Goal: Task Accomplishment & Management: Use online tool/utility

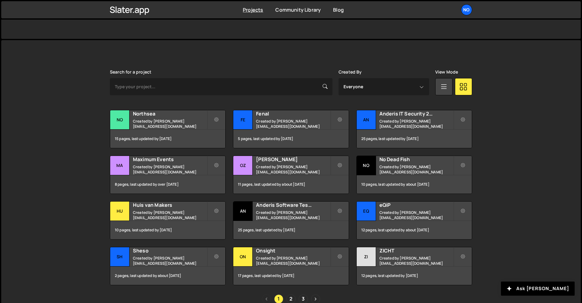
scroll to position [153, 0]
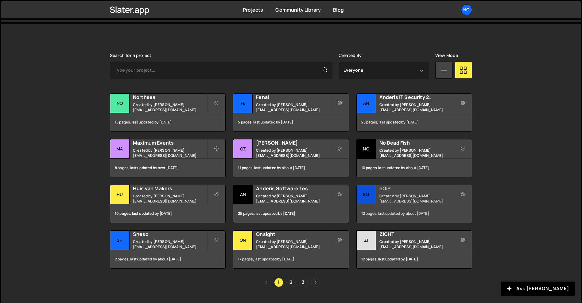
click at [392, 191] on h2 "eQiP" at bounding box center [416, 188] width 74 height 7
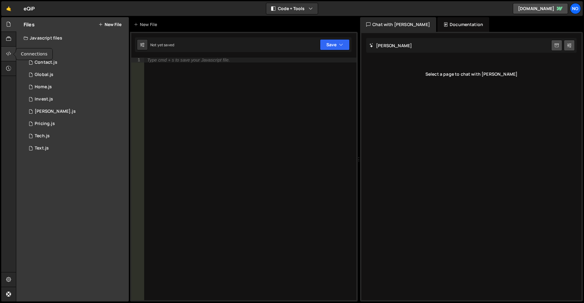
click at [8, 54] on icon at bounding box center [8, 53] width 5 height 7
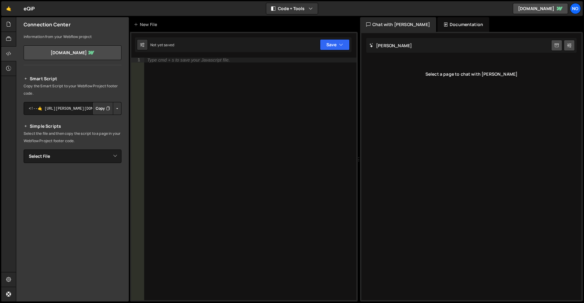
scroll to position [22, 0]
click at [9, 39] on icon at bounding box center [8, 39] width 5 height 7
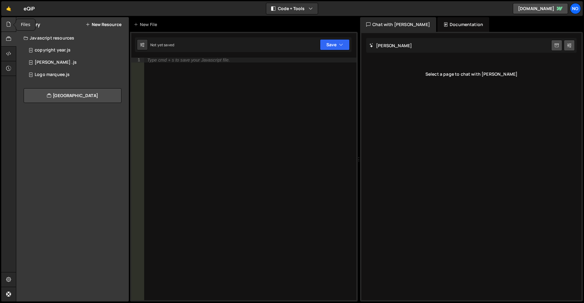
click at [10, 23] on icon at bounding box center [8, 24] width 5 height 7
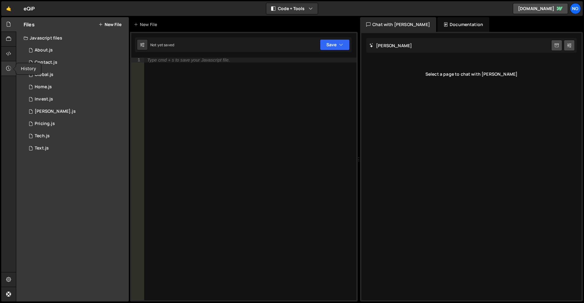
click at [9, 66] on icon at bounding box center [8, 68] width 5 height 7
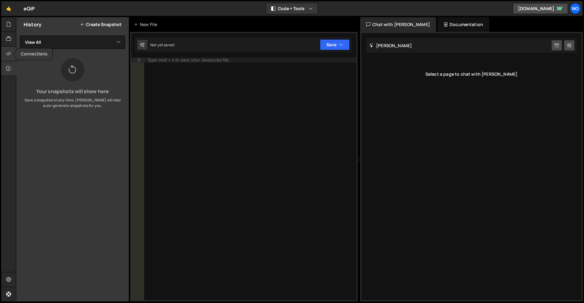
click at [10, 50] on div at bounding box center [8, 54] width 15 height 15
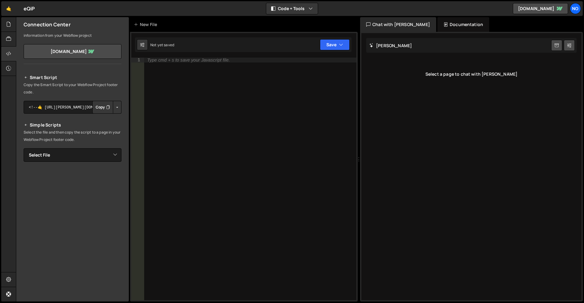
click at [113, 104] on button "Button group with nested dropdown" at bounding box center [117, 107] width 9 height 13
click at [13, 25] on div at bounding box center [8, 24] width 15 height 15
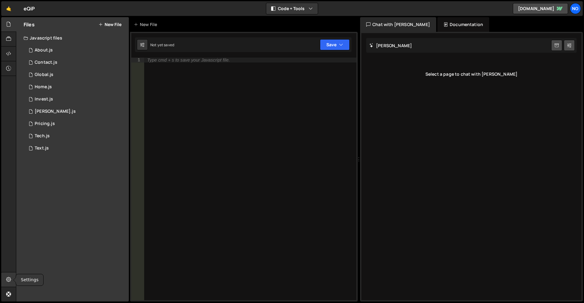
click at [13, 284] on div at bounding box center [8, 280] width 15 height 15
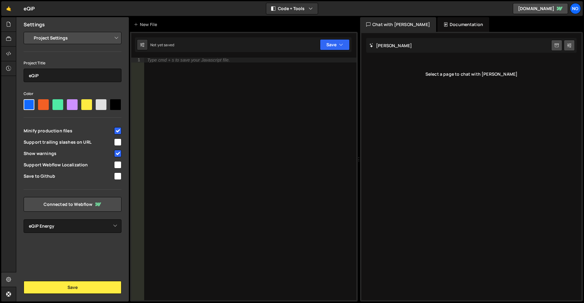
click at [119, 167] on input "checkbox" at bounding box center [117, 164] width 7 height 7
checkbox input "true"
click at [77, 292] on button "Save" at bounding box center [73, 287] width 98 height 13
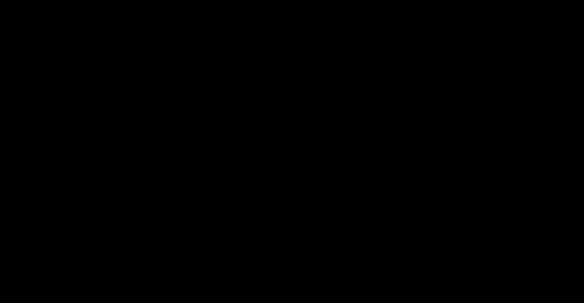
select select "66ccf465029cc12464eb49cc"
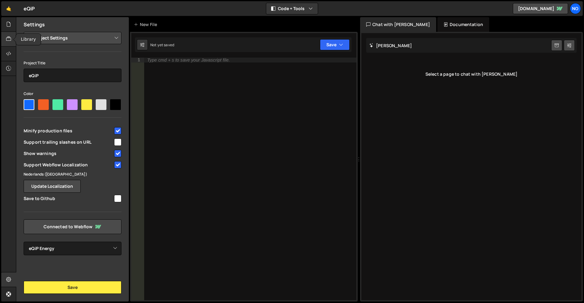
click at [12, 40] on div at bounding box center [8, 39] width 15 height 15
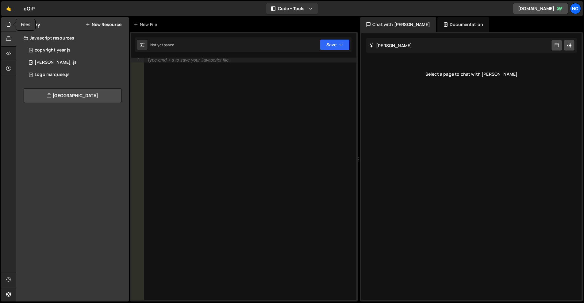
click at [10, 30] on div at bounding box center [8, 24] width 15 height 15
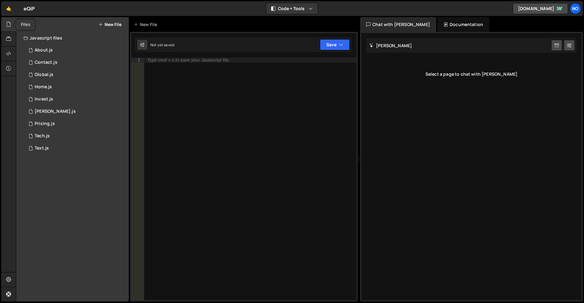
click at [10, 27] on icon at bounding box center [8, 24] width 5 height 7
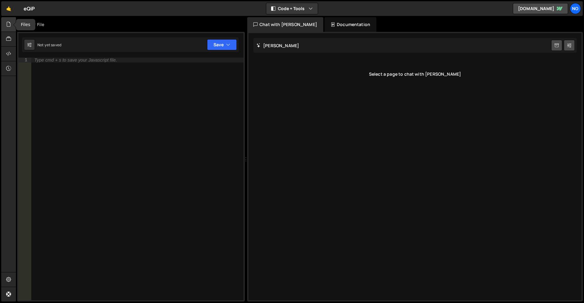
click at [7, 24] on icon at bounding box center [8, 24] width 5 height 7
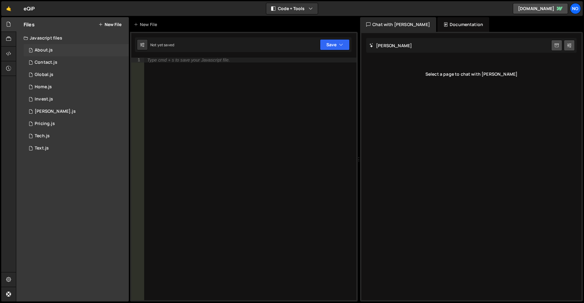
click at [56, 48] on div "1 About.js 0" at bounding box center [76, 50] width 105 height 12
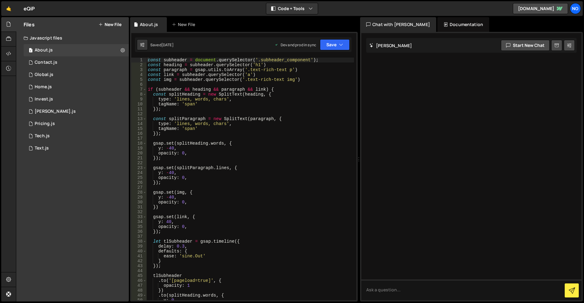
click at [341, 37] on div "Saved 1 year ago Dev and prod in sync Upgrade to Edit Save Save to Staging S Sa…" at bounding box center [243, 44] width 217 height 15
click at [342, 42] on icon "button" at bounding box center [341, 45] width 4 height 6
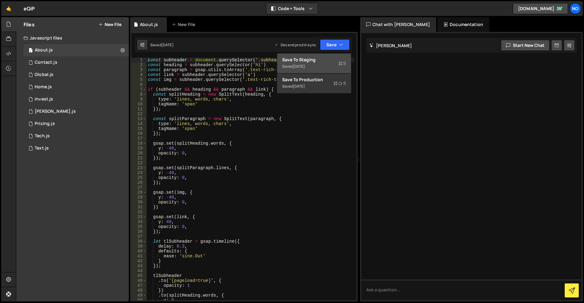
click at [333, 59] on div "Save to Staging S" at bounding box center [314, 60] width 64 height 6
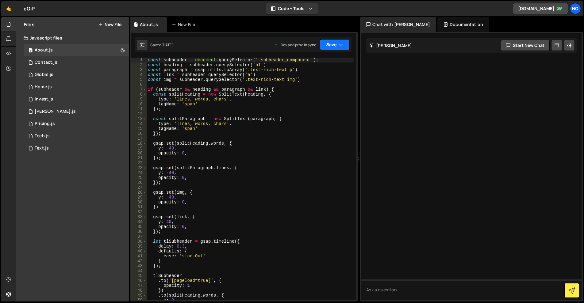
click at [338, 41] on button "Save" at bounding box center [335, 44] width 30 height 11
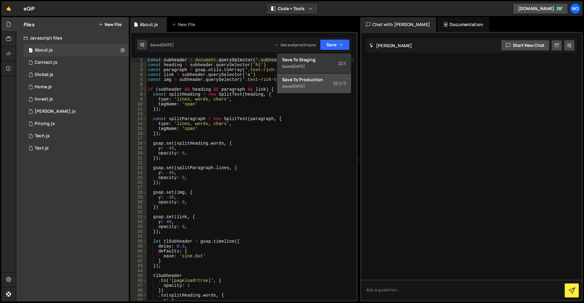
click at [321, 80] on div "Save to Production S" at bounding box center [314, 80] width 64 height 6
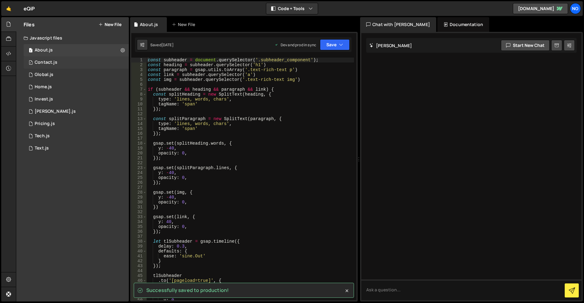
drag, startPoint x: 65, startPoint y: 61, endPoint x: 87, endPoint y: 62, distance: 21.2
click at [65, 61] on div "1 Contact.js 0" at bounding box center [76, 62] width 105 height 12
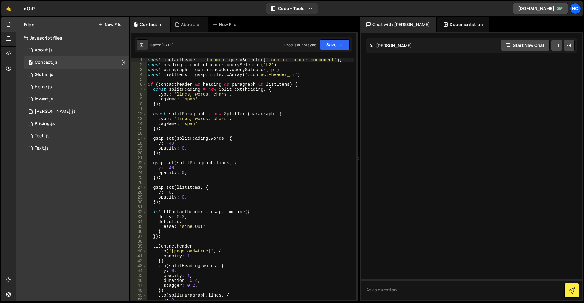
click at [351, 40] on div "Saved 1 year ago Prod is out of sync Upgrade to Edit Save Save to Staging S Sav…" at bounding box center [243, 44] width 217 height 15
click at [346, 42] on button "Save" at bounding box center [335, 44] width 30 height 11
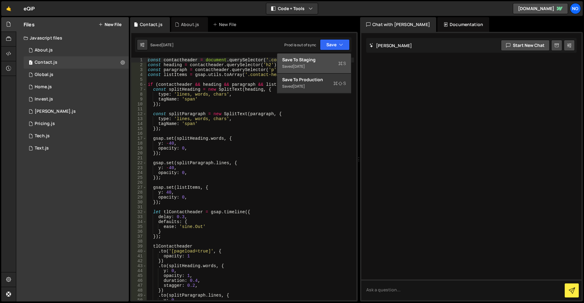
click at [327, 61] on div "Save to Staging S" at bounding box center [314, 60] width 64 height 6
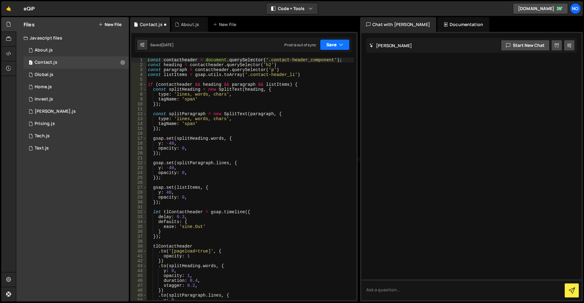
click at [337, 40] on button "Save" at bounding box center [335, 44] width 30 height 11
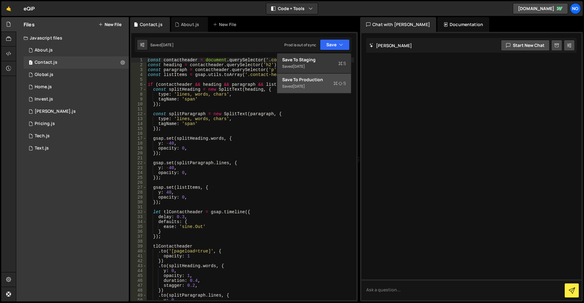
click at [326, 79] on div "Save to Production S" at bounding box center [314, 80] width 64 height 6
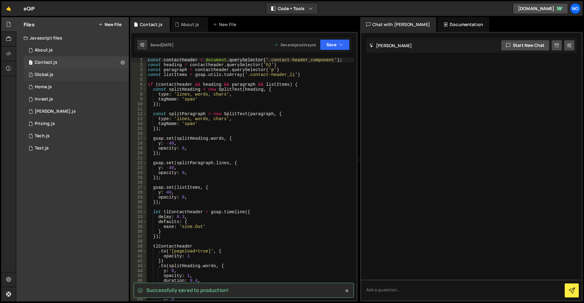
drag, startPoint x: 73, startPoint y: 75, endPoint x: 95, endPoint y: 72, distance: 22.6
click at [73, 75] on div "1 Global.js 0" at bounding box center [76, 75] width 105 height 12
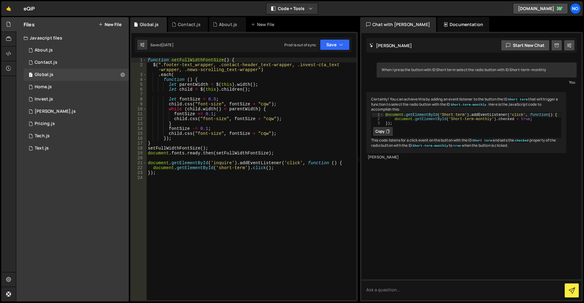
click at [335, 52] on div "Saved 1 month ago Prod is out of sync Upgrade to Edit Save Save to Staging S Sa…" at bounding box center [243, 44] width 217 height 15
click at [335, 48] on button "Save" at bounding box center [335, 44] width 30 height 11
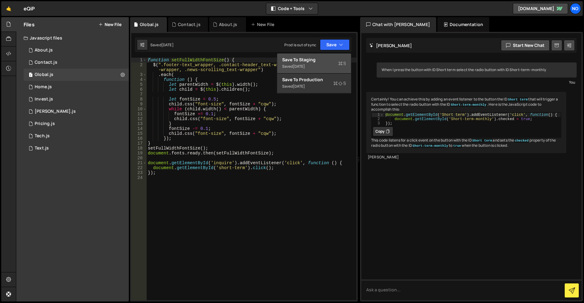
click at [330, 61] on div "Save to Staging S" at bounding box center [314, 60] width 64 height 6
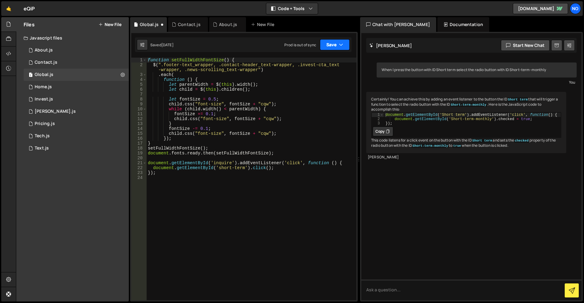
click at [336, 46] on button "Save" at bounding box center [335, 44] width 30 height 11
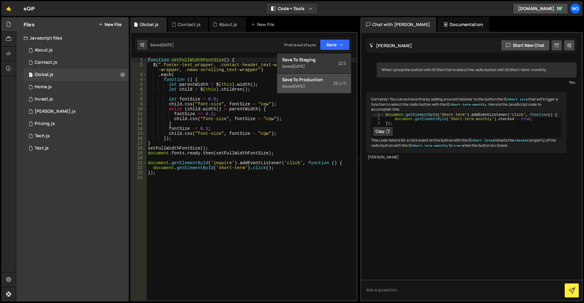
click at [316, 87] on div "Saved 1 year ago" at bounding box center [314, 86] width 64 height 7
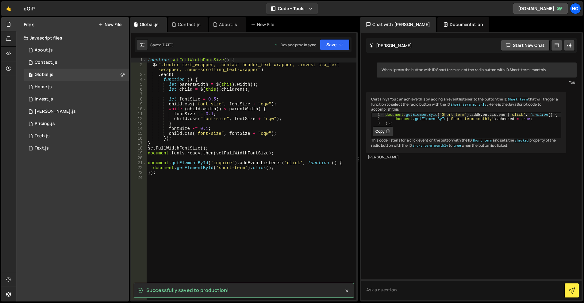
drag, startPoint x: 66, startPoint y: 87, endPoint x: 259, endPoint y: 56, distance: 196.1
click at [66, 87] on div "1 Home.js 0" at bounding box center [76, 87] width 105 height 12
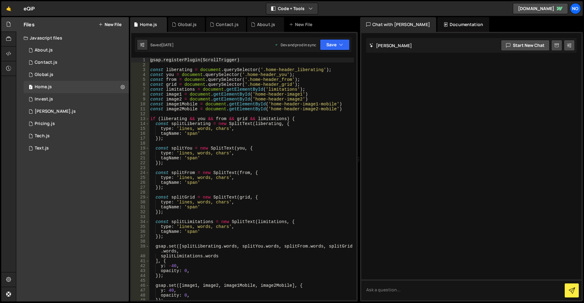
click at [337, 43] on button "Save" at bounding box center [335, 44] width 30 height 11
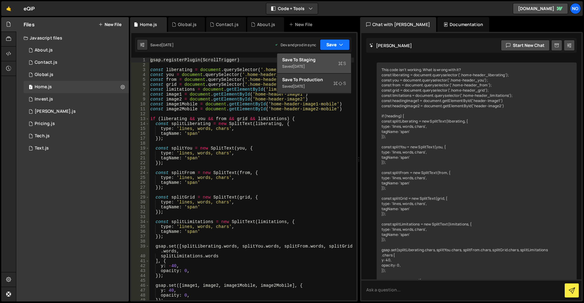
scroll to position [4975, 0]
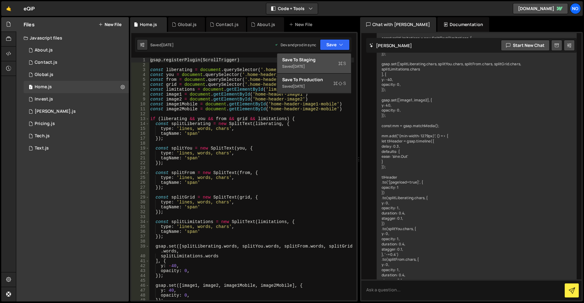
click at [313, 61] on div "Save to Staging S" at bounding box center [314, 60] width 64 height 6
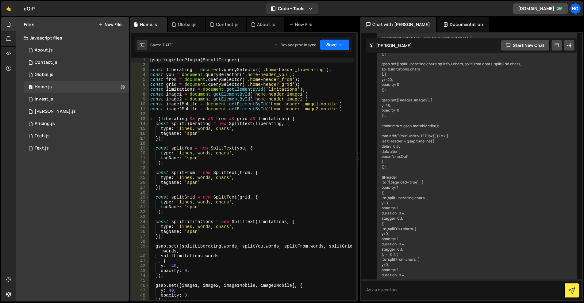
click at [336, 40] on button "Save" at bounding box center [335, 44] width 30 height 11
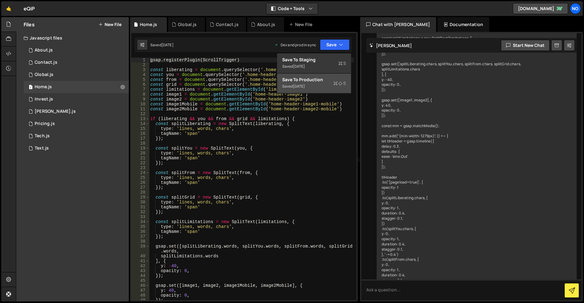
click at [319, 83] on div "Saved 1 year ago" at bounding box center [314, 86] width 64 height 7
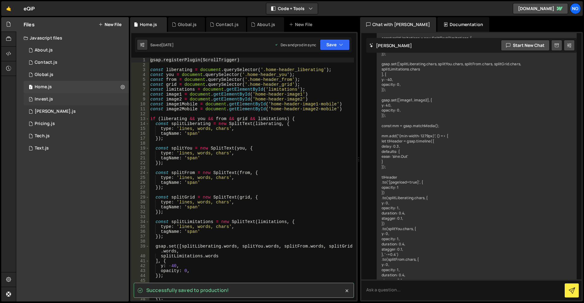
click at [79, 100] on div "1 Invest.js 0" at bounding box center [76, 99] width 105 height 12
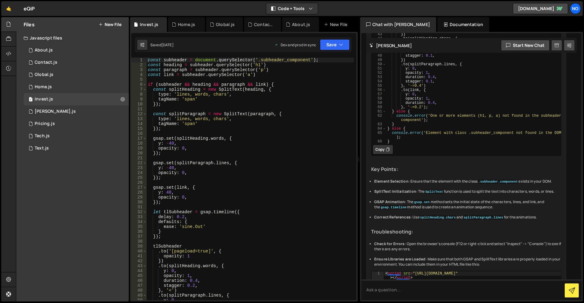
scroll to position [637, 0]
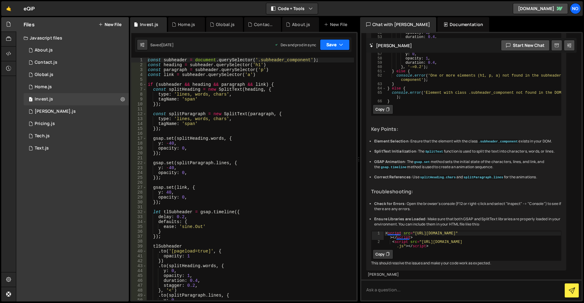
click at [344, 45] on button "Save" at bounding box center [335, 44] width 30 height 11
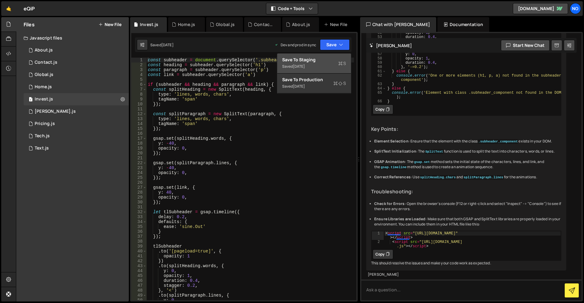
click at [338, 56] on button "Save to Staging S Saved 1 year ago" at bounding box center [314, 64] width 74 height 20
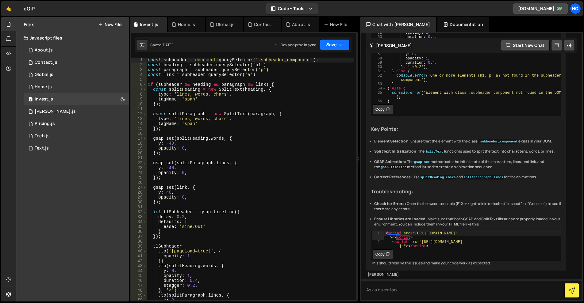
click at [337, 45] on button "Save" at bounding box center [335, 44] width 30 height 11
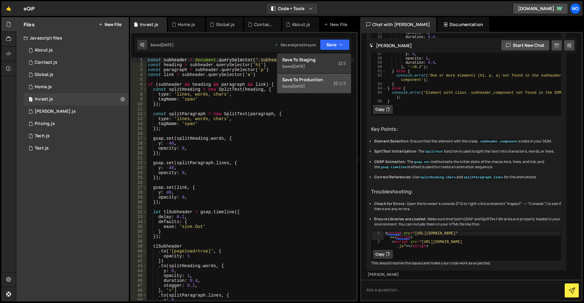
click at [329, 76] on button "Save to Production S Saved 1 year ago" at bounding box center [314, 84] width 74 height 20
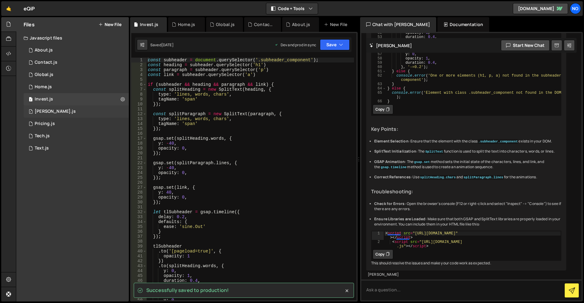
drag, startPoint x: 73, startPoint y: 111, endPoint x: 82, endPoint y: 109, distance: 9.3
click at [73, 111] on div "1 Lenis.js 0" at bounding box center [76, 112] width 105 height 12
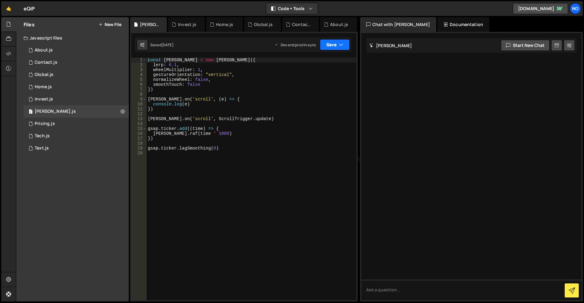
drag, startPoint x: 329, startPoint y: 45, endPoint x: 329, endPoint y: 50, distance: 4.9
click at [329, 45] on button "Save" at bounding box center [335, 44] width 30 height 11
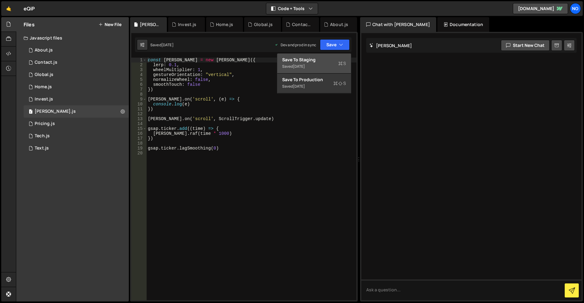
click at [322, 63] on div "Saved 1 year ago" at bounding box center [314, 66] width 64 height 7
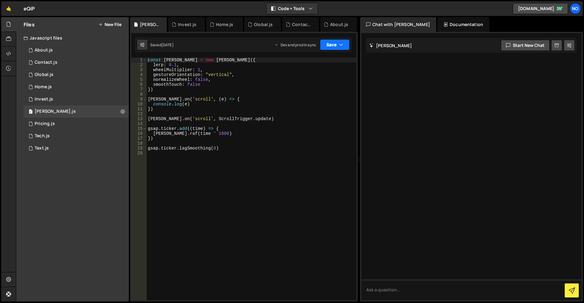
click at [329, 48] on button "Save" at bounding box center [335, 44] width 30 height 11
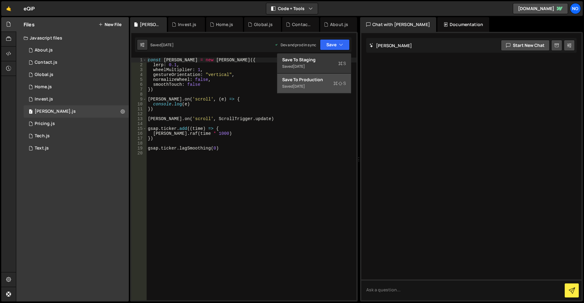
click at [316, 80] on div "Save to Production S" at bounding box center [314, 80] width 64 height 6
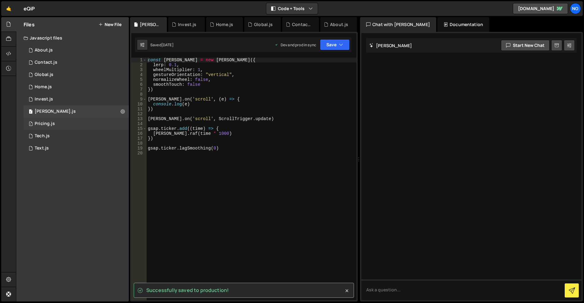
click at [83, 125] on div "1 Pricing.js 0" at bounding box center [76, 124] width 105 height 12
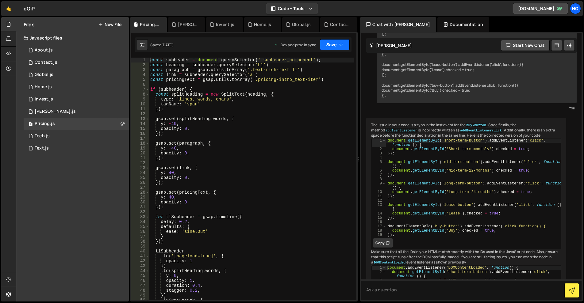
scroll to position [1660, 0]
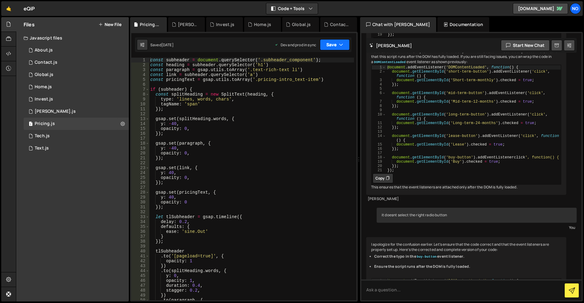
click at [344, 47] on button "Save" at bounding box center [335, 44] width 30 height 11
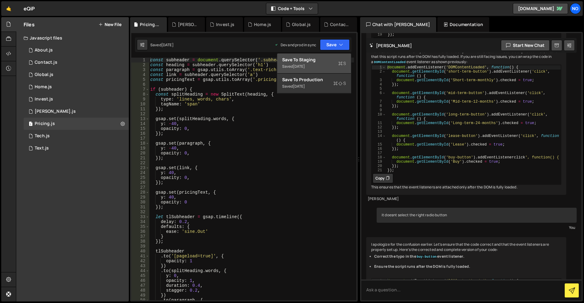
click at [340, 58] on div "Save to Staging S" at bounding box center [314, 60] width 64 height 6
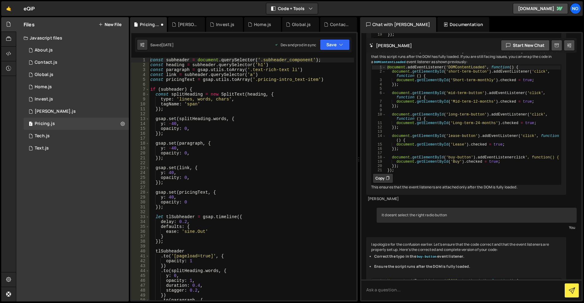
click at [340, 50] on div "Saved 1 year ago Dev and prod in sync Upgrade to Edit Save Save to Staging S Sa…" at bounding box center [243, 44] width 217 height 15
click at [335, 52] on div "1 Type cmd + s to save your Javascript file. הההההההההההההההההההההההההההההההההה…" at bounding box center [244, 167] width 228 height 270
click at [334, 46] on button "Save" at bounding box center [335, 44] width 30 height 11
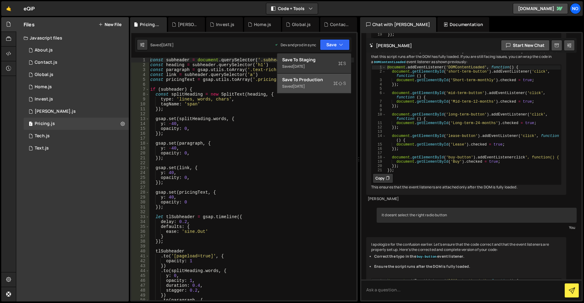
click at [328, 84] on div "Saved 1 year ago" at bounding box center [314, 86] width 64 height 7
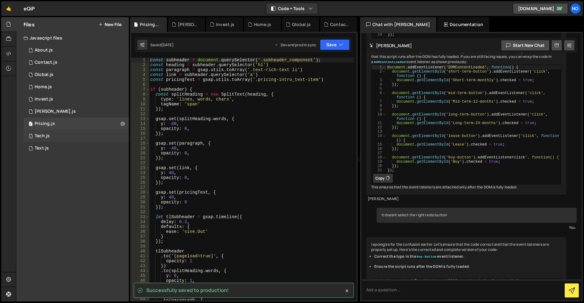
click at [62, 135] on div "1 Tech.js 0" at bounding box center [76, 136] width 105 height 12
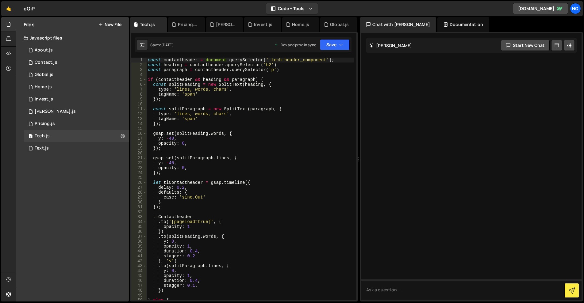
click at [331, 55] on div "1 Type cmd + s to save your Javascript file. הההההההההההההההההההההההההההההההההה…" at bounding box center [244, 167] width 228 height 270
click at [332, 47] on button "Save" at bounding box center [335, 44] width 30 height 11
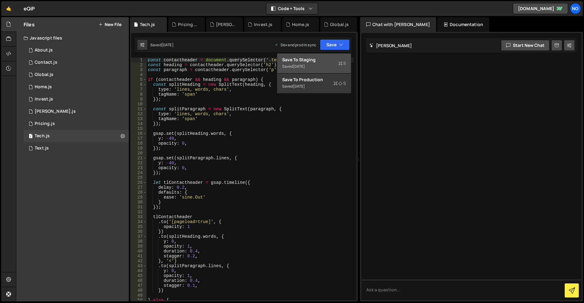
click at [326, 62] on div "Save to Staging S" at bounding box center [314, 60] width 64 height 6
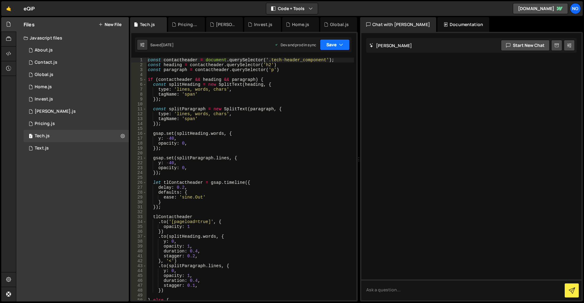
click at [337, 46] on button "Save" at bounding box center [335, 44] width 30 height 11
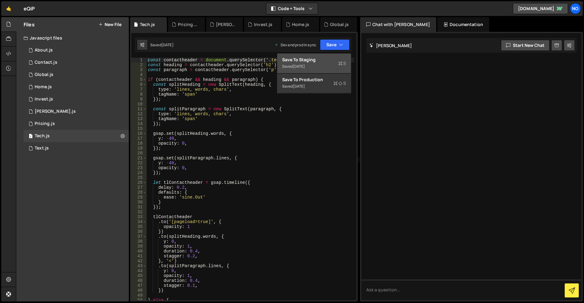
click at [325, 73] on button "Save to Staging S Saved 1 year ago" at bounding box center [314, 64] width 74 height 20
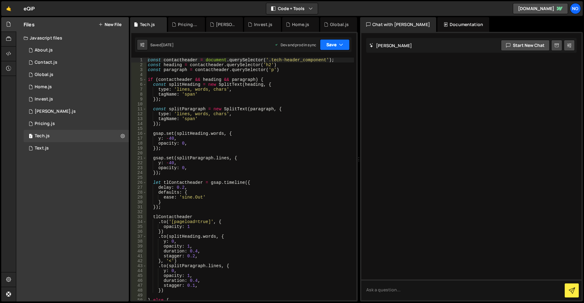
click at [333, 44] on button "Save" at bounding box center [335, 44] width 30 height 11
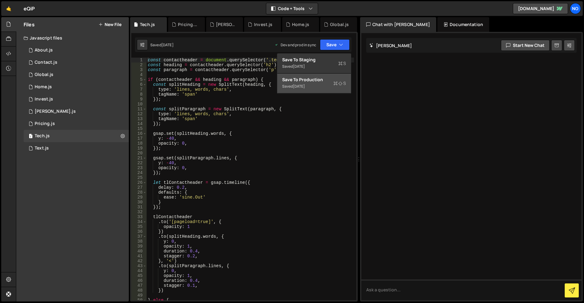
click at [329, 78] on div "Save to Production S" at bounding box center [314, 80] width 64 height 6
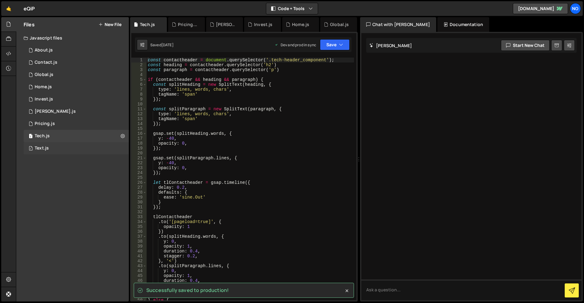
click at [56, 147] on div "1 Text.js 0" at bounding box center [76, 148] width 105 height 12
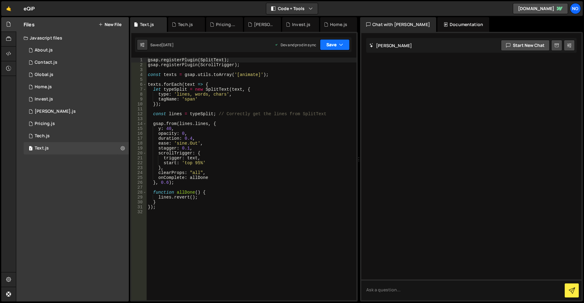
drag, startPoint x: 343, startPoint y: 47, endPoint x: 338, endPoint y: 57, distance: 11.5
click at [343, 47] on button "Save" at bounding box center [335, 44] width 30 height 11
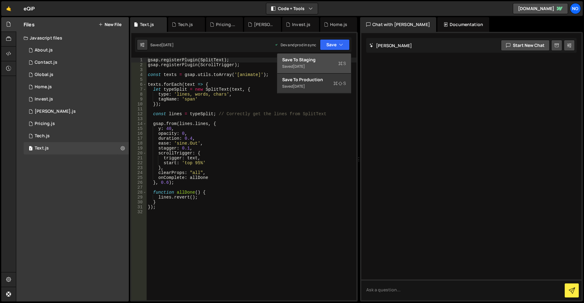
click at [337, 61] on div "Save to Staging S" at bounding box center [314, 60] width 64 height 6
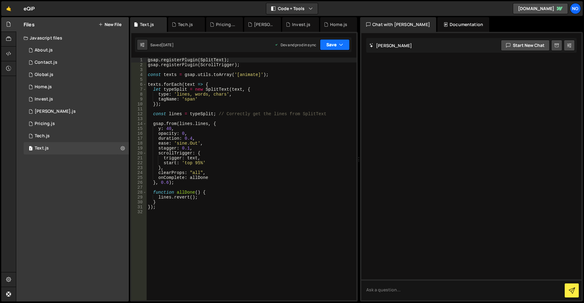
click at [340, 45] on icon "button" at bounding box center [341, 45] width 4 height 6
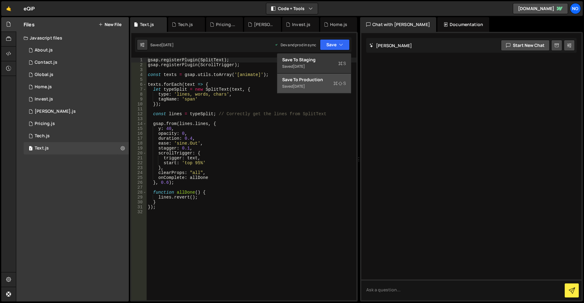
click at [328, 84] on div "Saved 1 year ago" at bounding box center [314, 86] width 64 height 7
